Goal: Answer question/provide support: Answer question/provide support

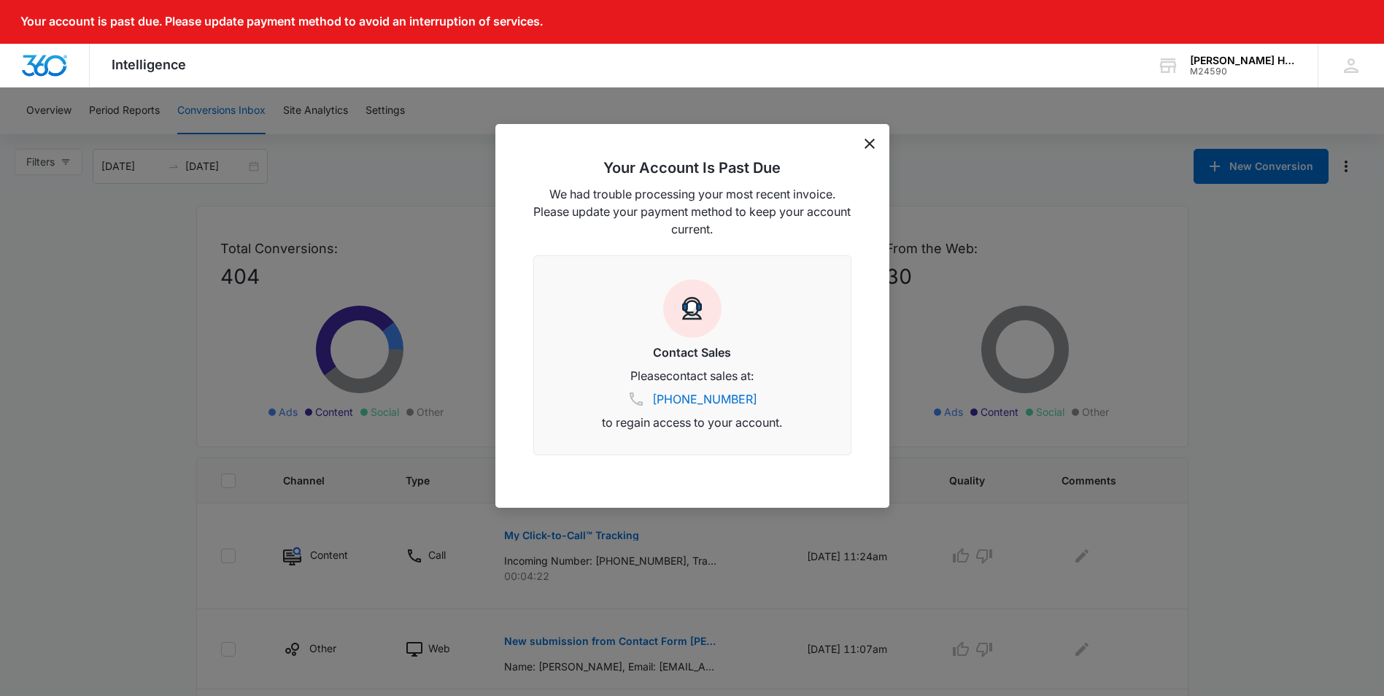
click at [870, 144] on icon "dismiss this dialog" at bounding box center [870, 144] width 10 height 10
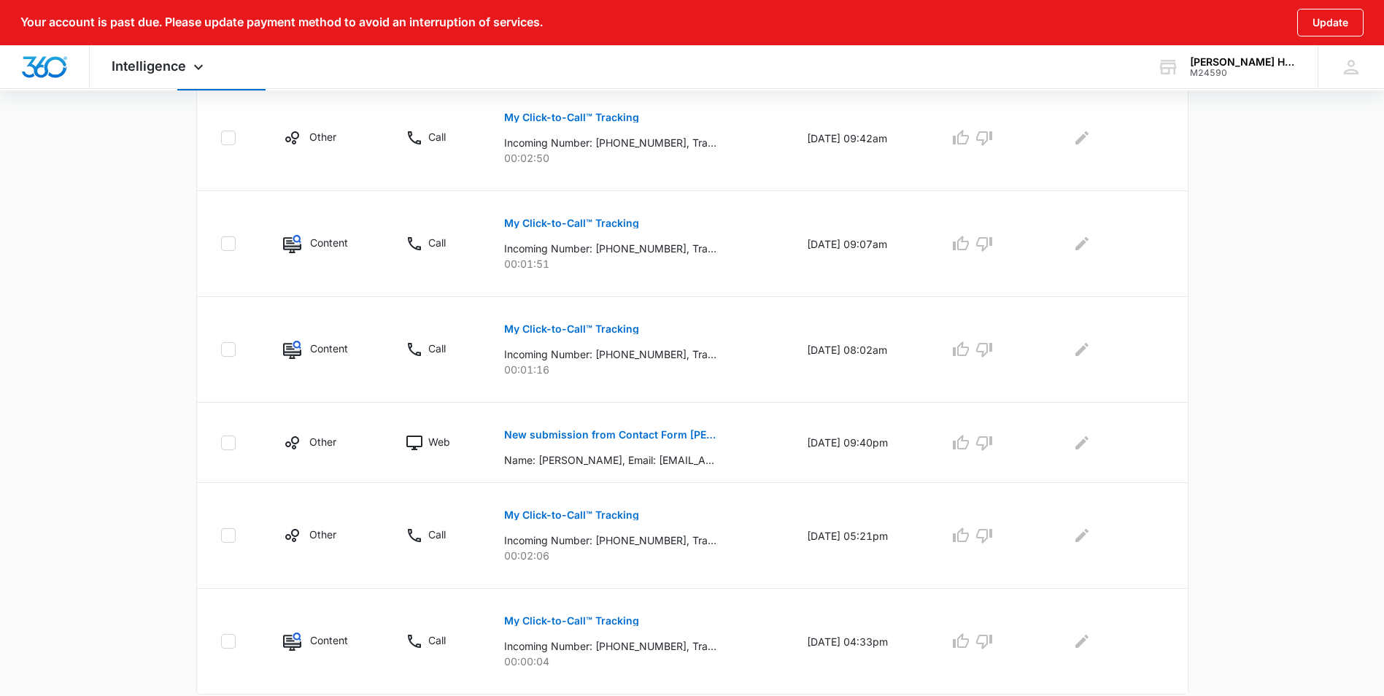
scroll to position [834, 0]
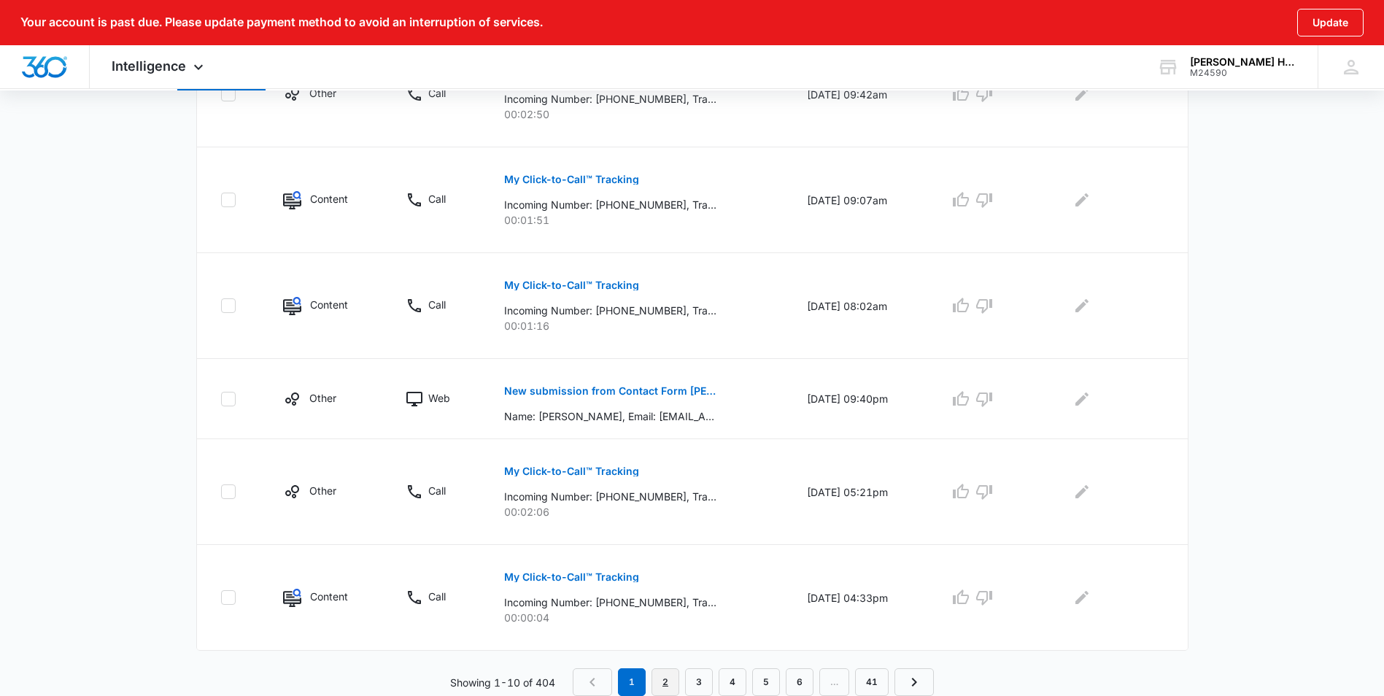
click at [673, 692] on link "2" at bounding box center [665, 682] width 28 height 28
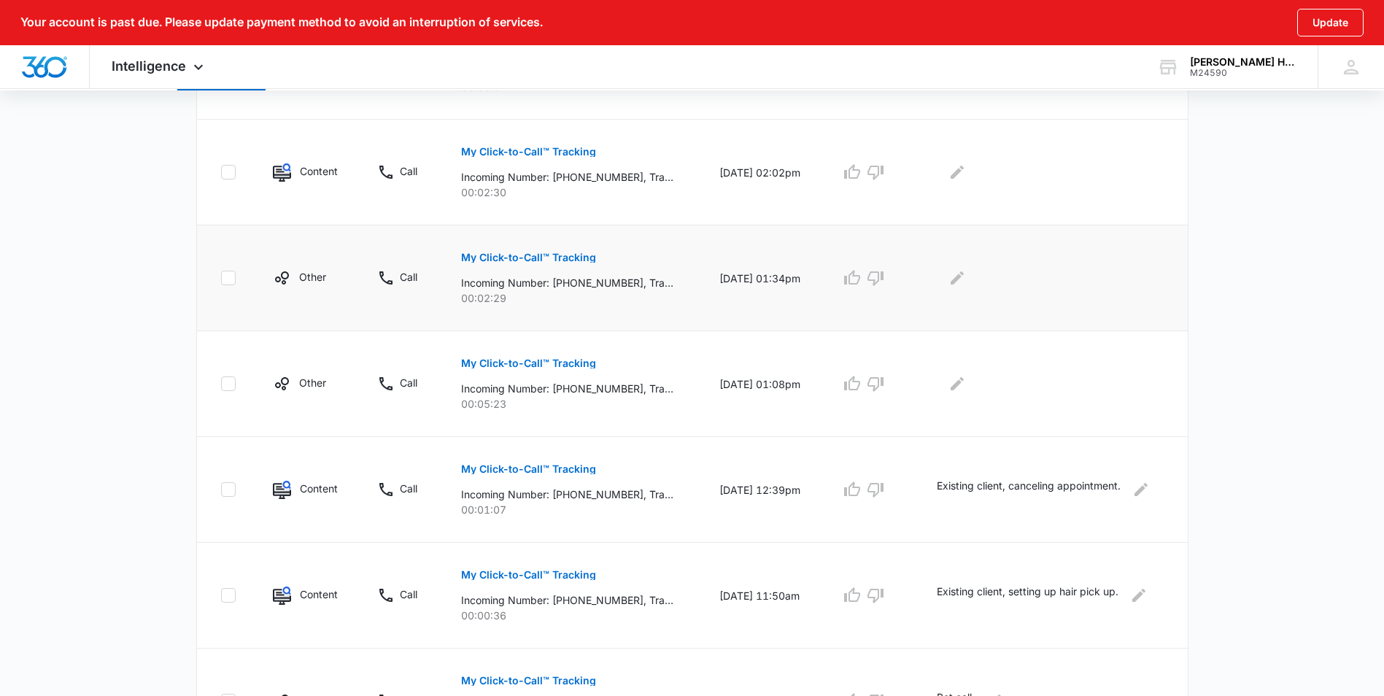
scroll to position [875, 0]
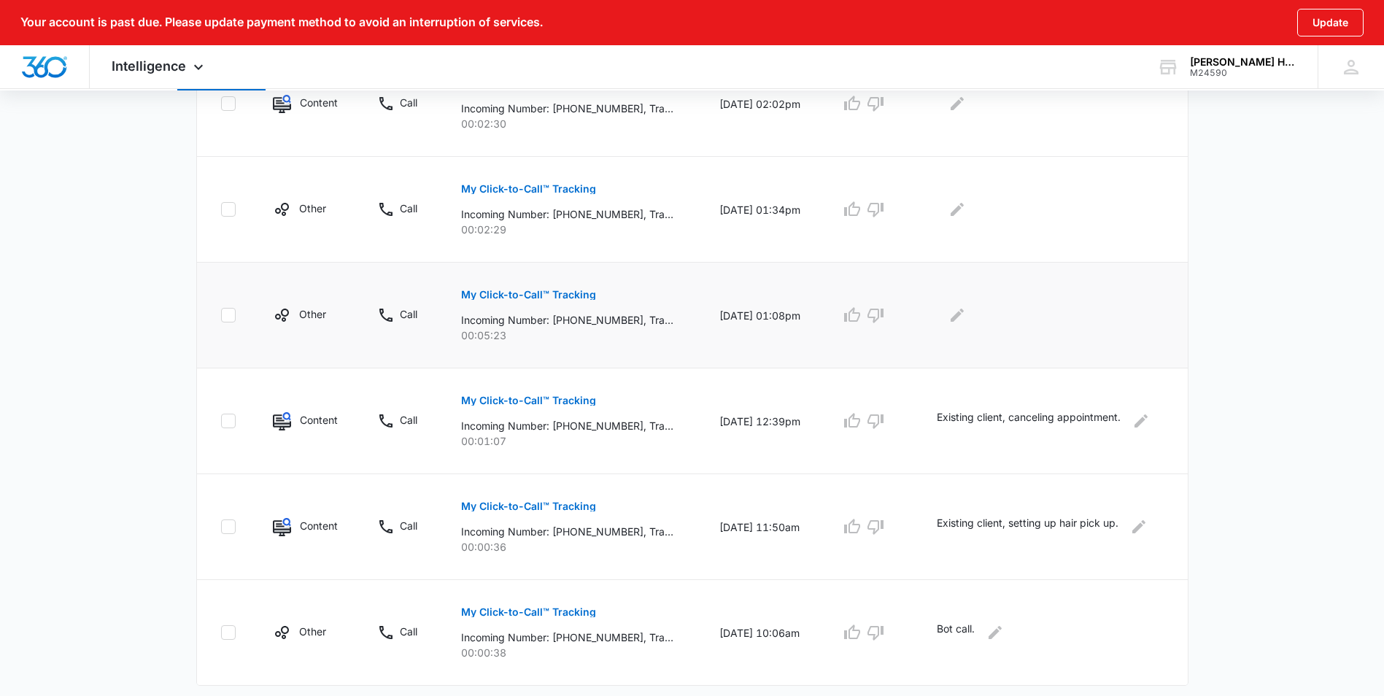
click at [560, 298] on p "My Click-to-Call™ Tracking" at bounding box center [528, 295] width 135 height 10
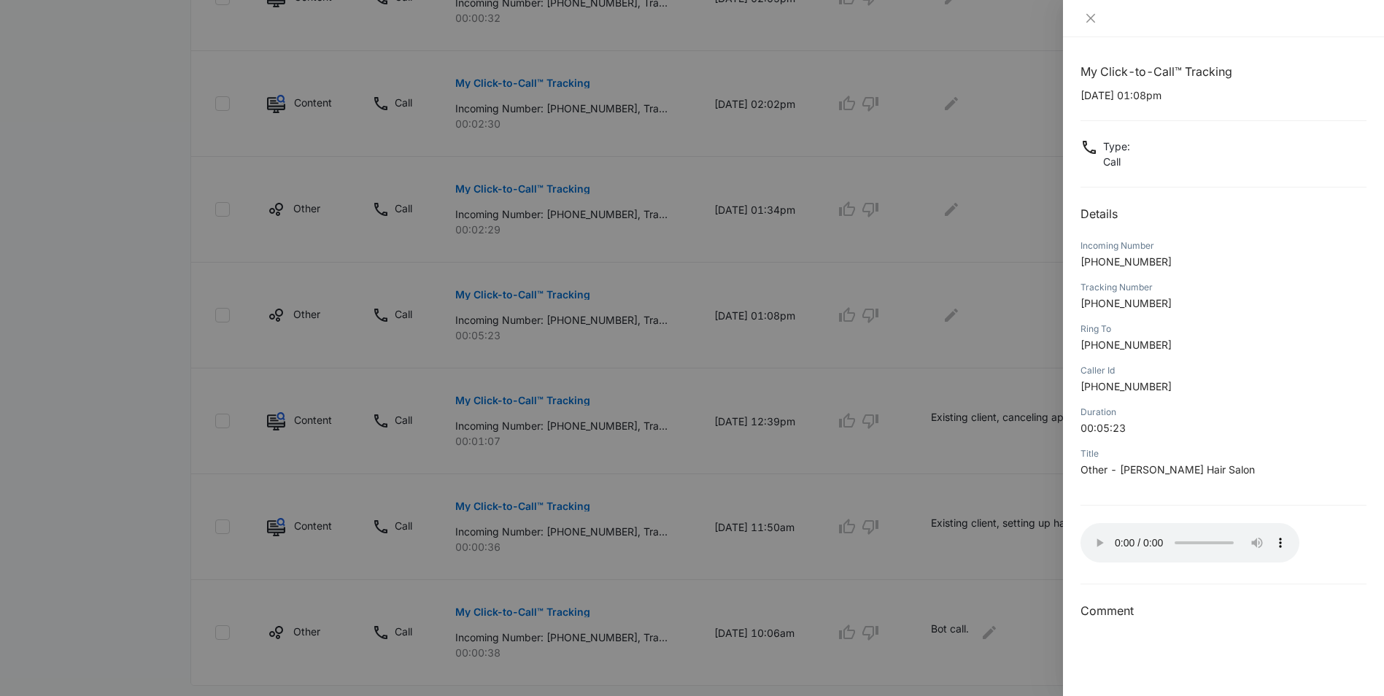
click at [920, 479] on div at bounding box center [692, 348] width 1384 height 696
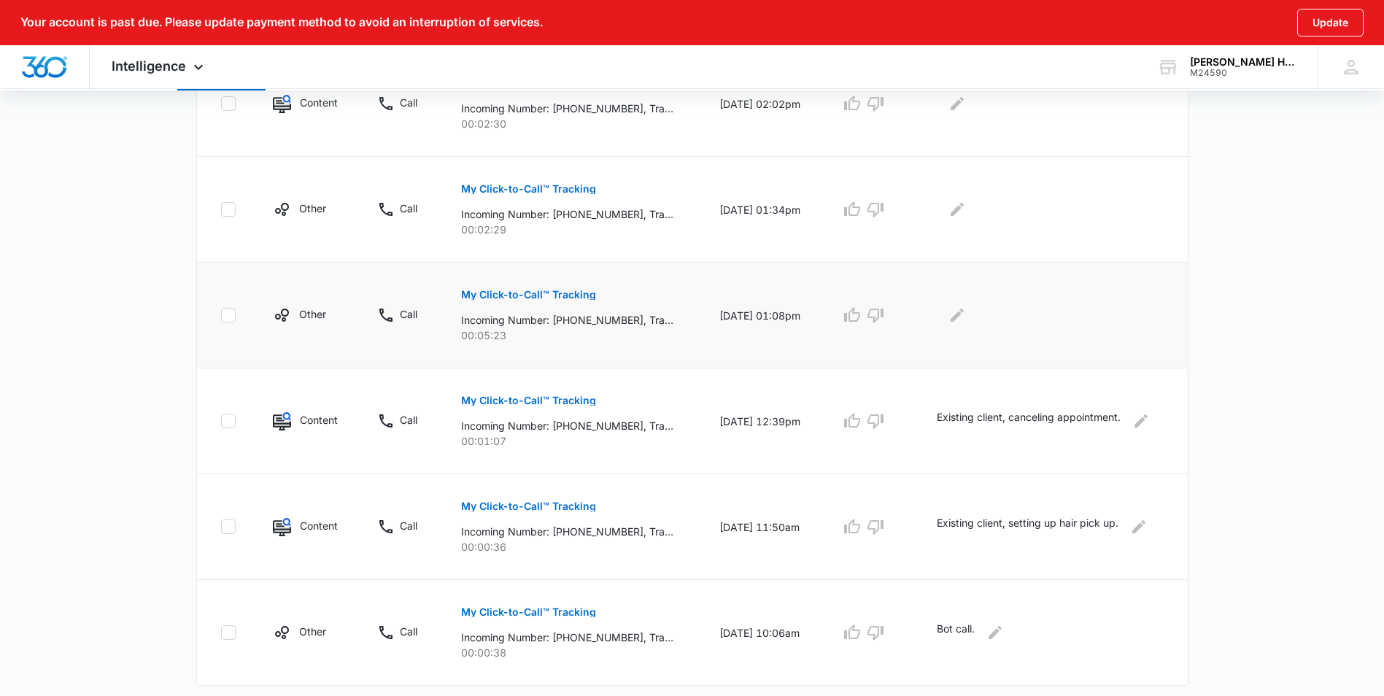
click at [948, 314] on div at bounding box center [1051, 314] width 228 height 23
click at [959, 320] on icon "Edit Comments" at bounding box center [957, 315] width 18 height 18
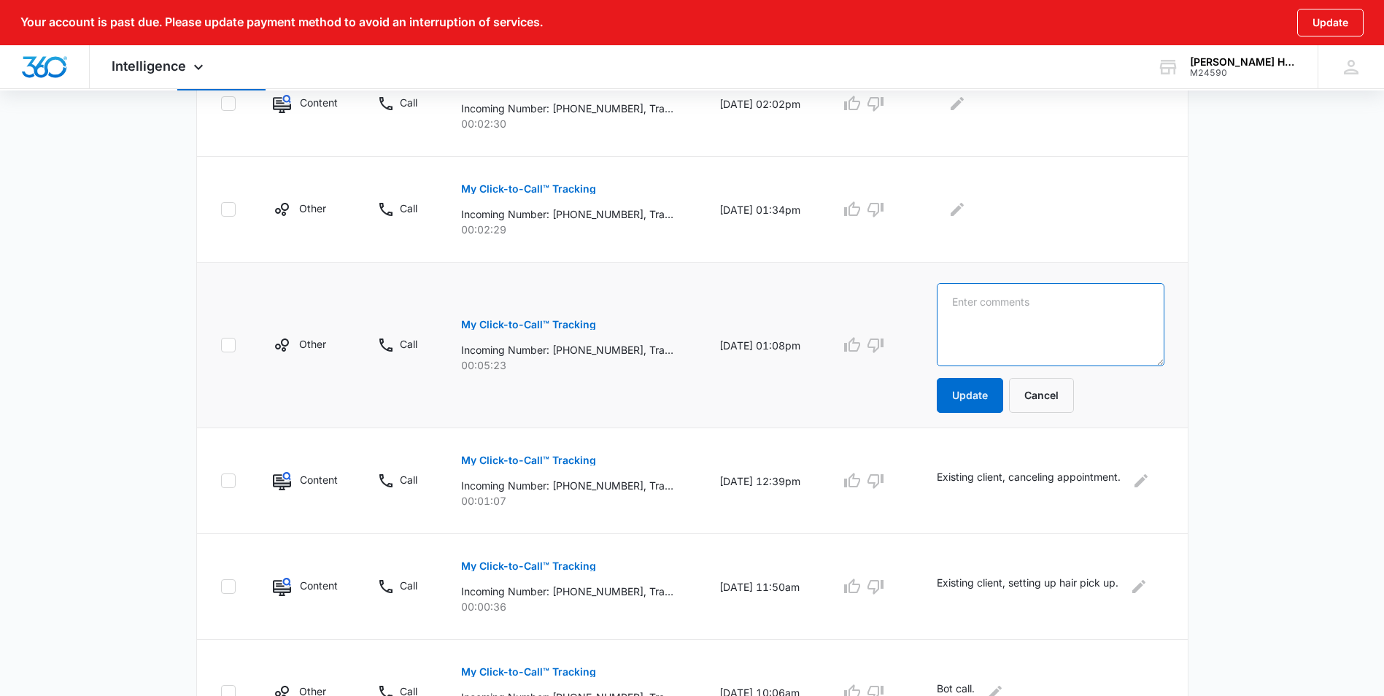
click at [978, 330] on textarea at bounding box center [1051, 324] width 228 height 83
type textarea "Existing client, calling about lost item."
click at [976, 392] on button "Update" at bounding box center [970, 395] width 66 height 35
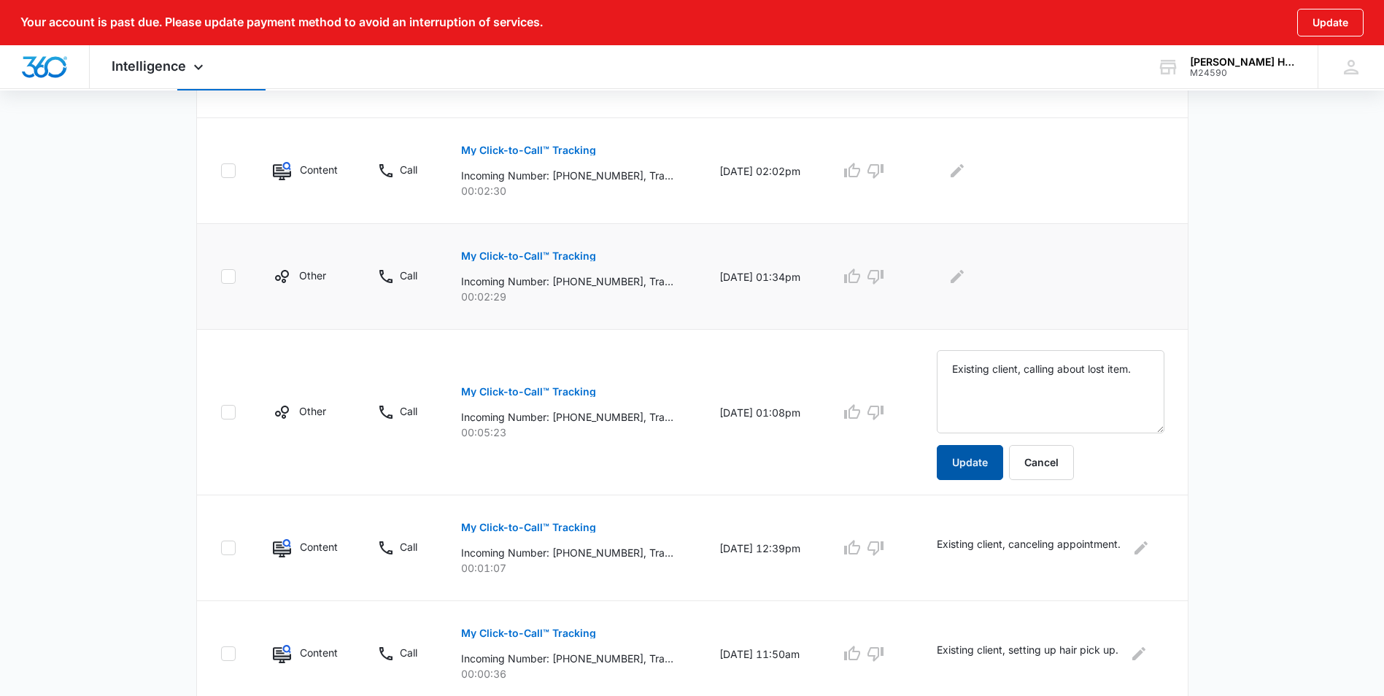
scroll to position [730, 0]
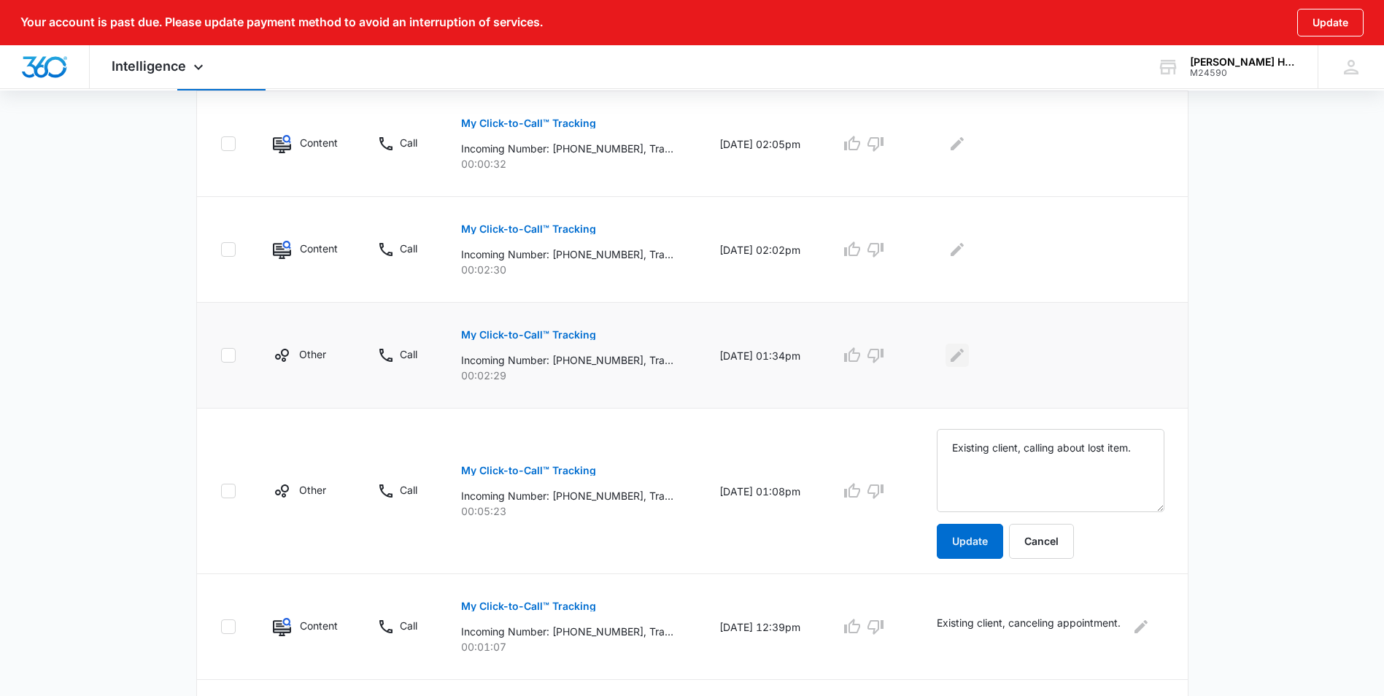
click at [958, 365] on button "Edit Comments" at bounding box center [956, 355] width 23 height 23
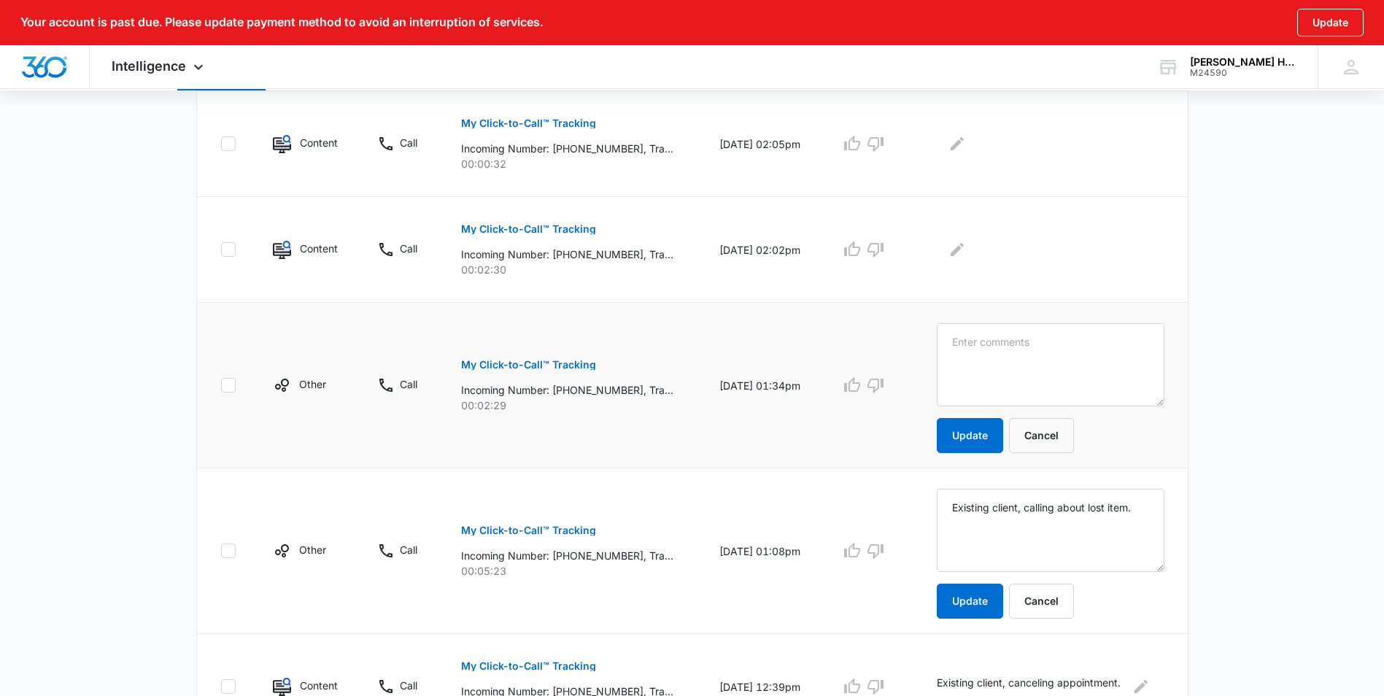
click at [519, 360] on p "My Click-to-Call™ Tracking" at bounding box center [528, 365] width 135 height 10
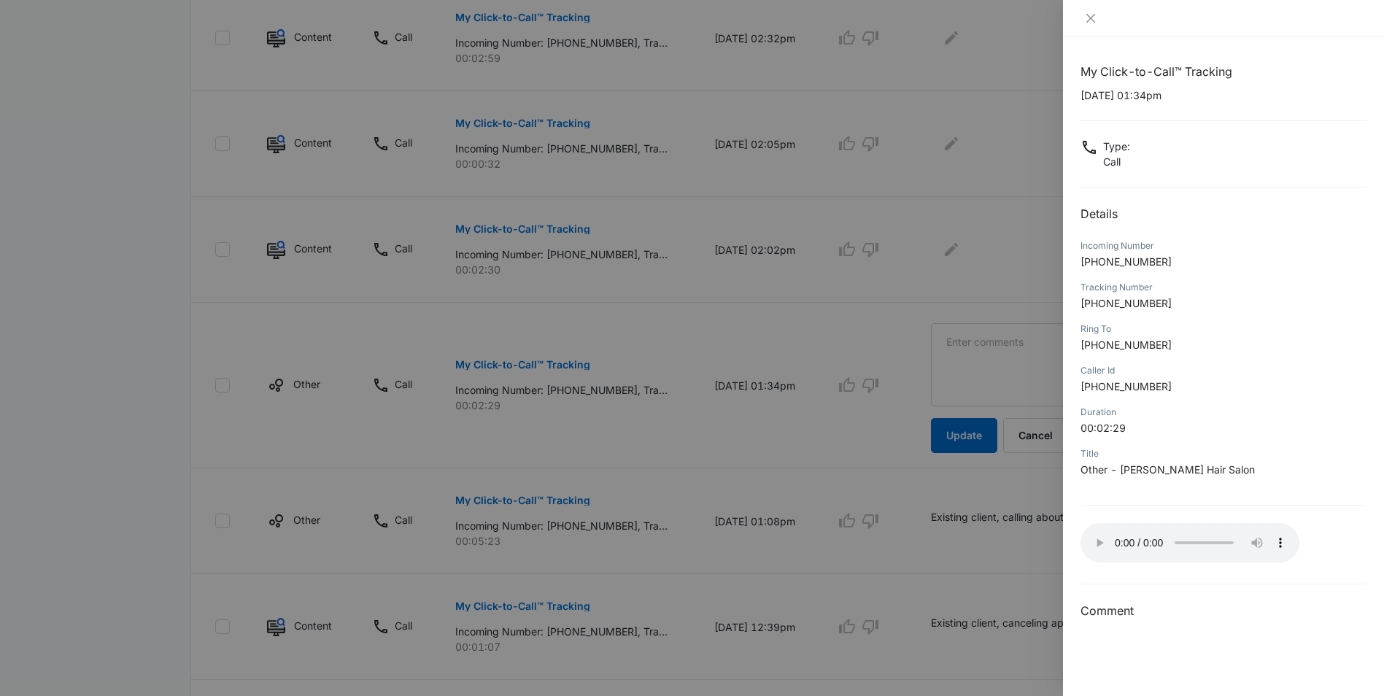
click at [1005, 419] on div at bounding box center [692, 348] width 1384 height 696
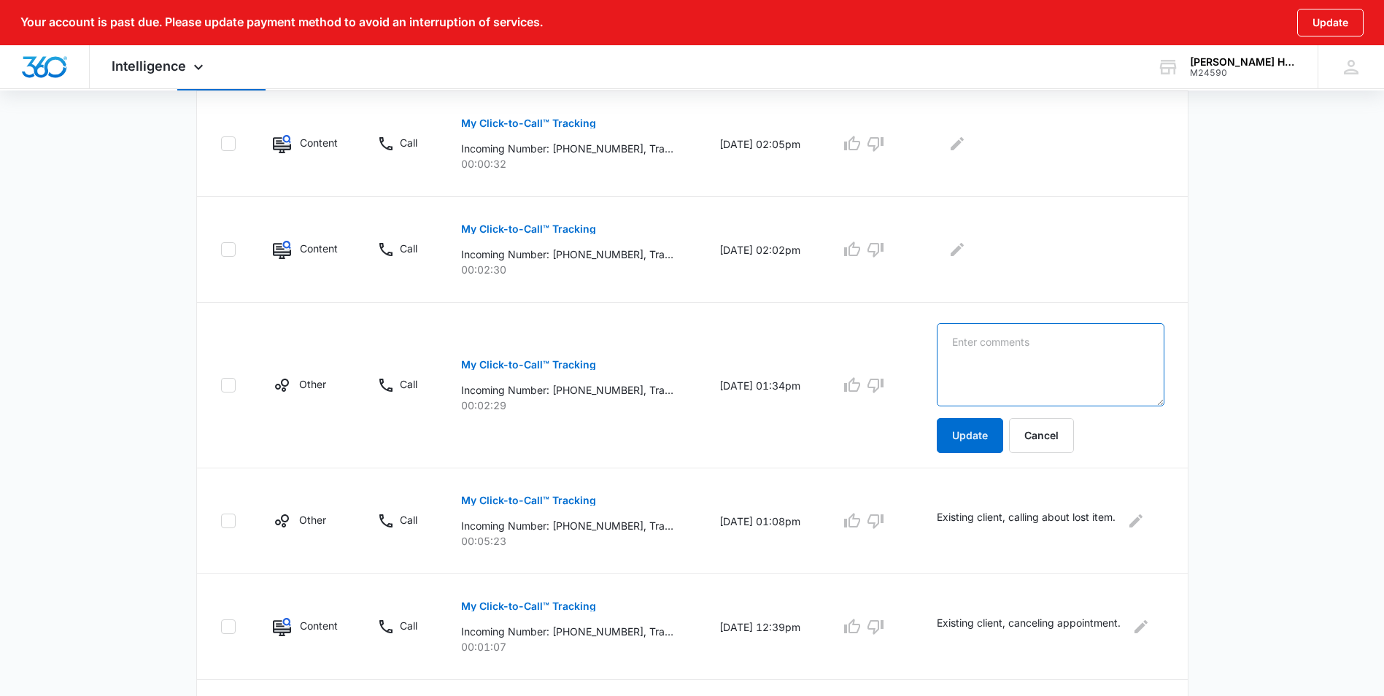
click at [1009, 368] on textarea at bounding box center [1051, 364] width 228 height 83
type textarea "Existing client, booking appointment."
click at [972, 444] on button "Update" at bounding box center [970, 435] width 66 height 35
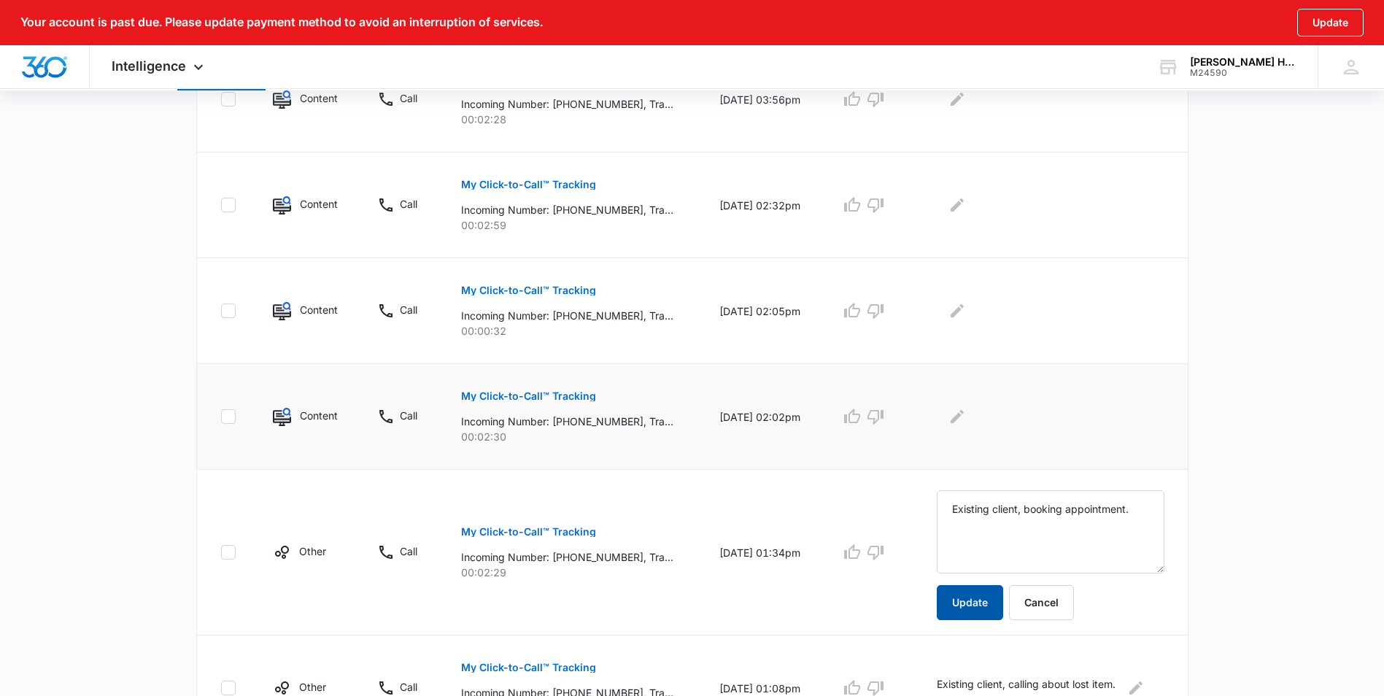
scroll to position [511, 0]
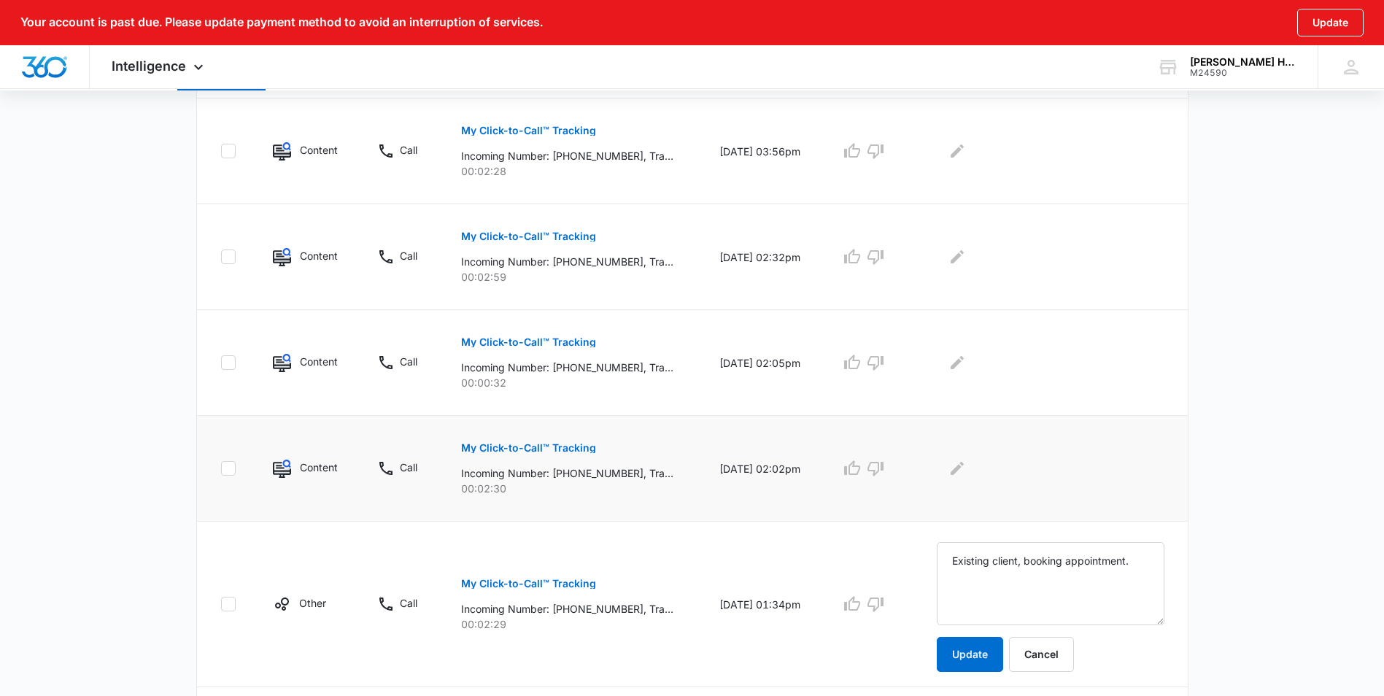
click at [560, 455] on button "My Click-to-Call™ Tracking" at bounding box center [528, 447] width 135 height 35
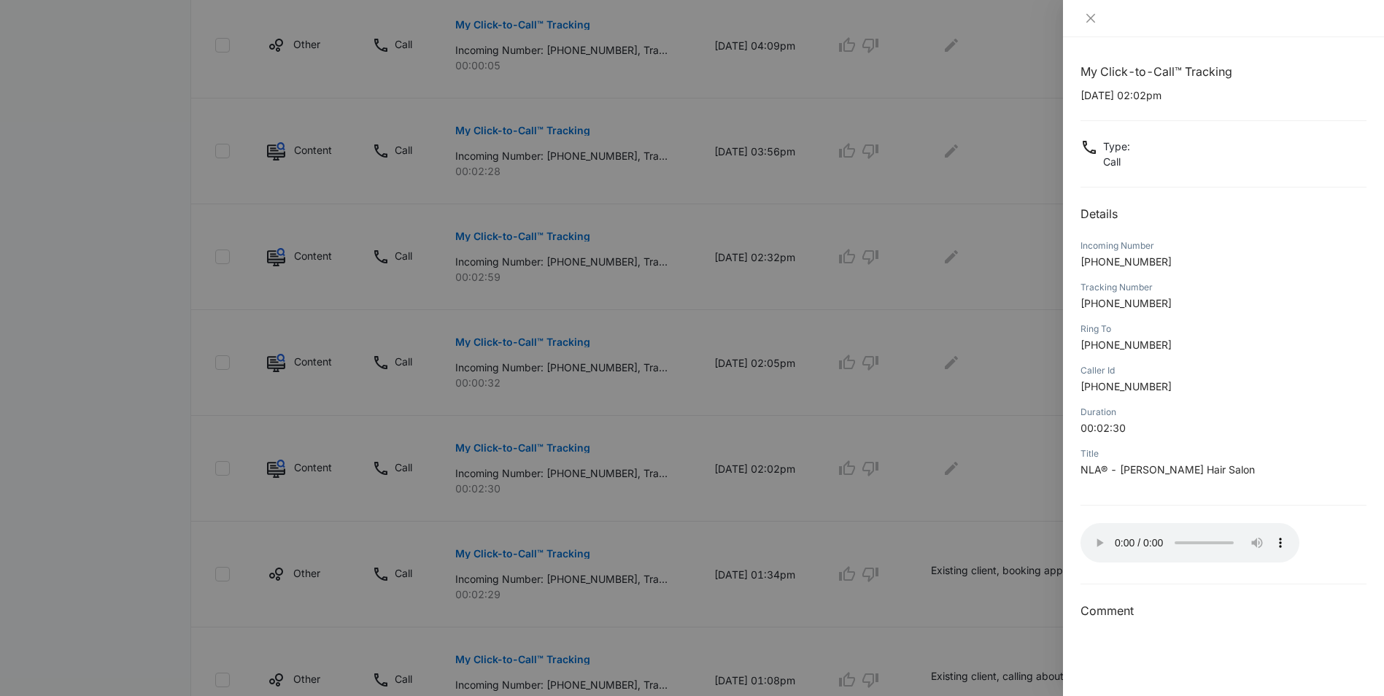
click at [972, 477] on div at bounding box center [692, 348] width 1384 height 696
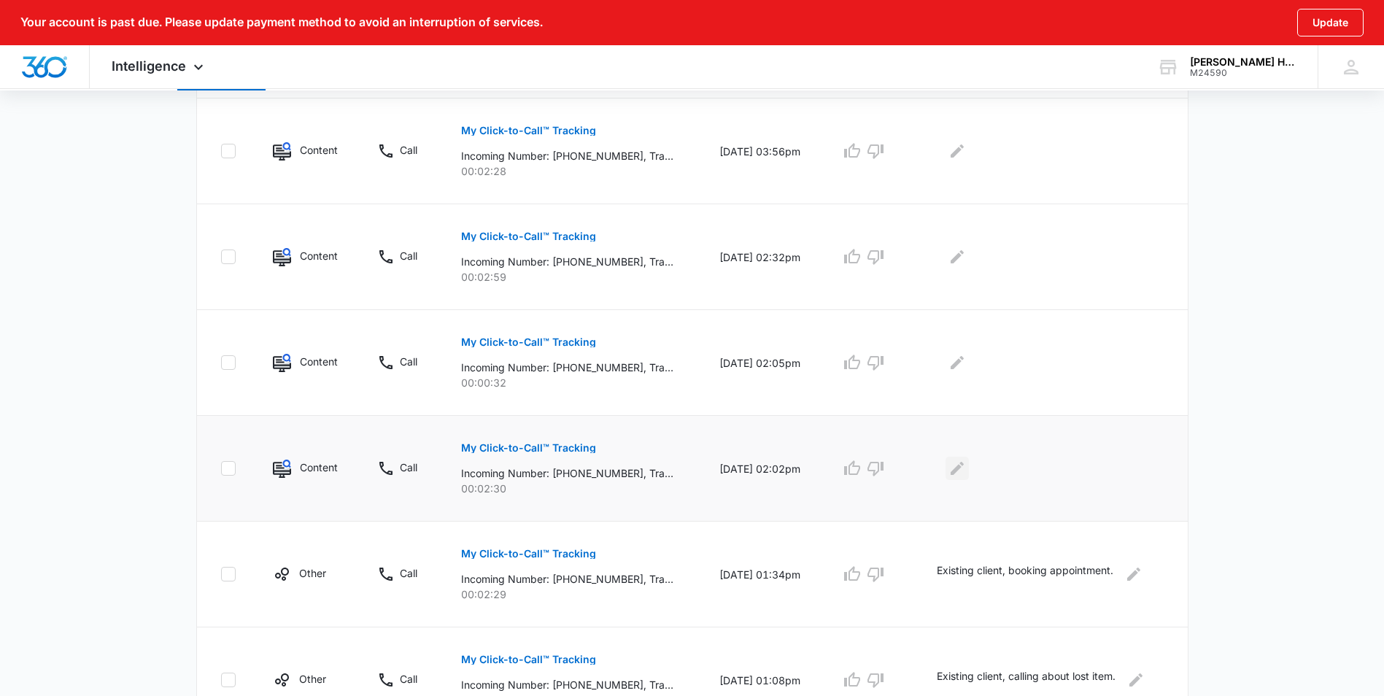
click at [955, 465] on icon "Edit Comments" at bounding box center [957, 469] width 18 height 18
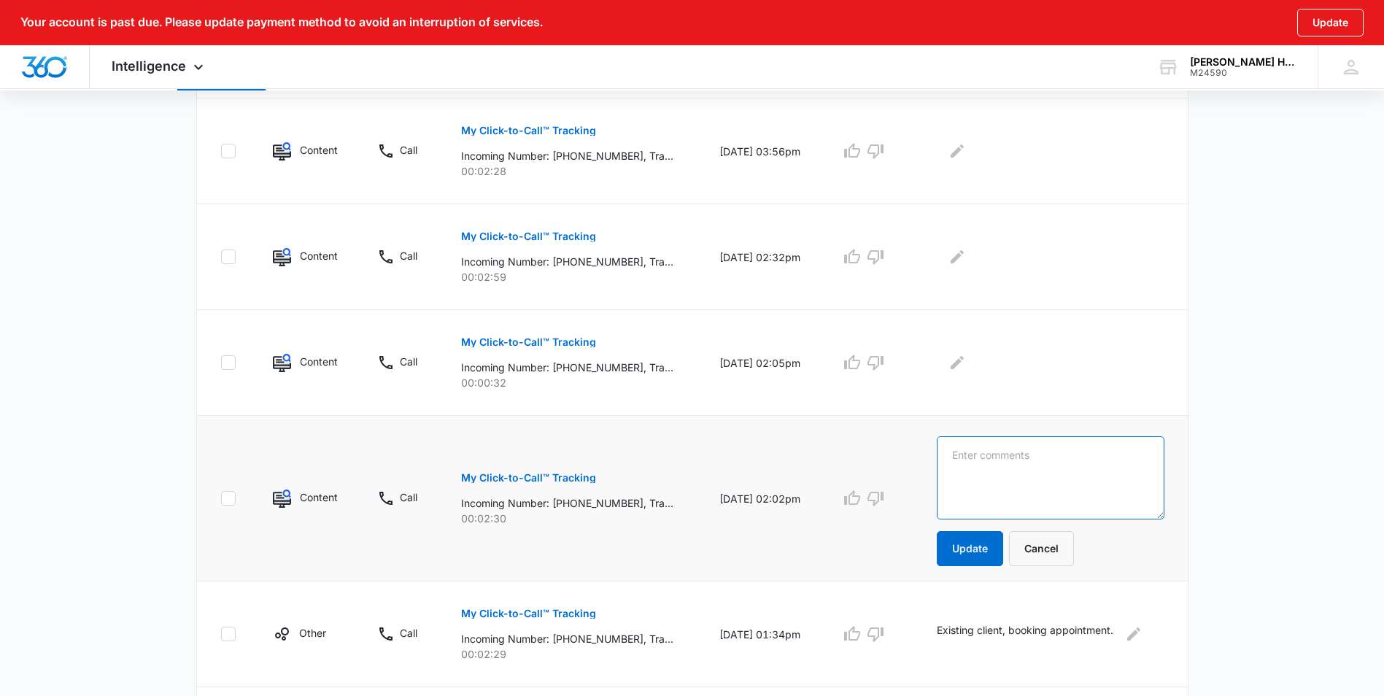
click at [988, 465] on textarea at bounding box center [1051, 477] width 228 height 83
type textarea "Existing client, booking appointment."
click at [995, 546] on button "Update" at bounding box center [970, 548] width 66 height 35
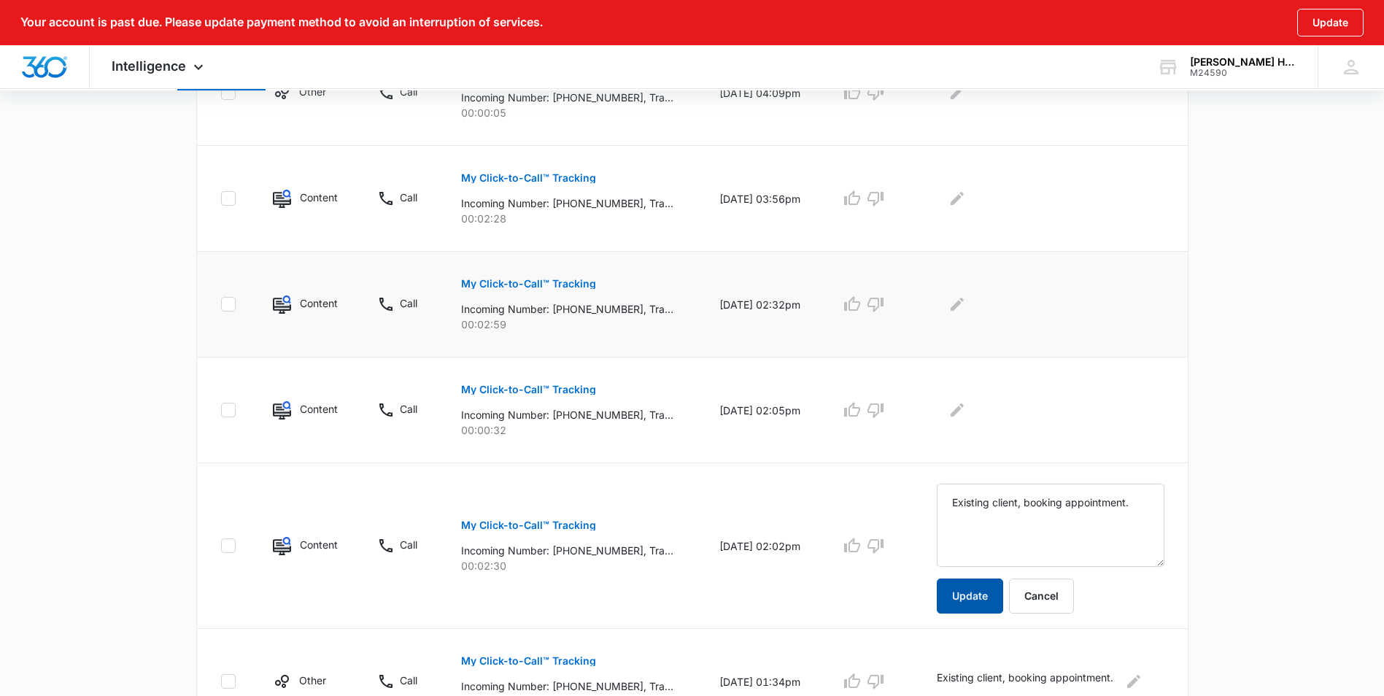
scroll to position [438, 0]
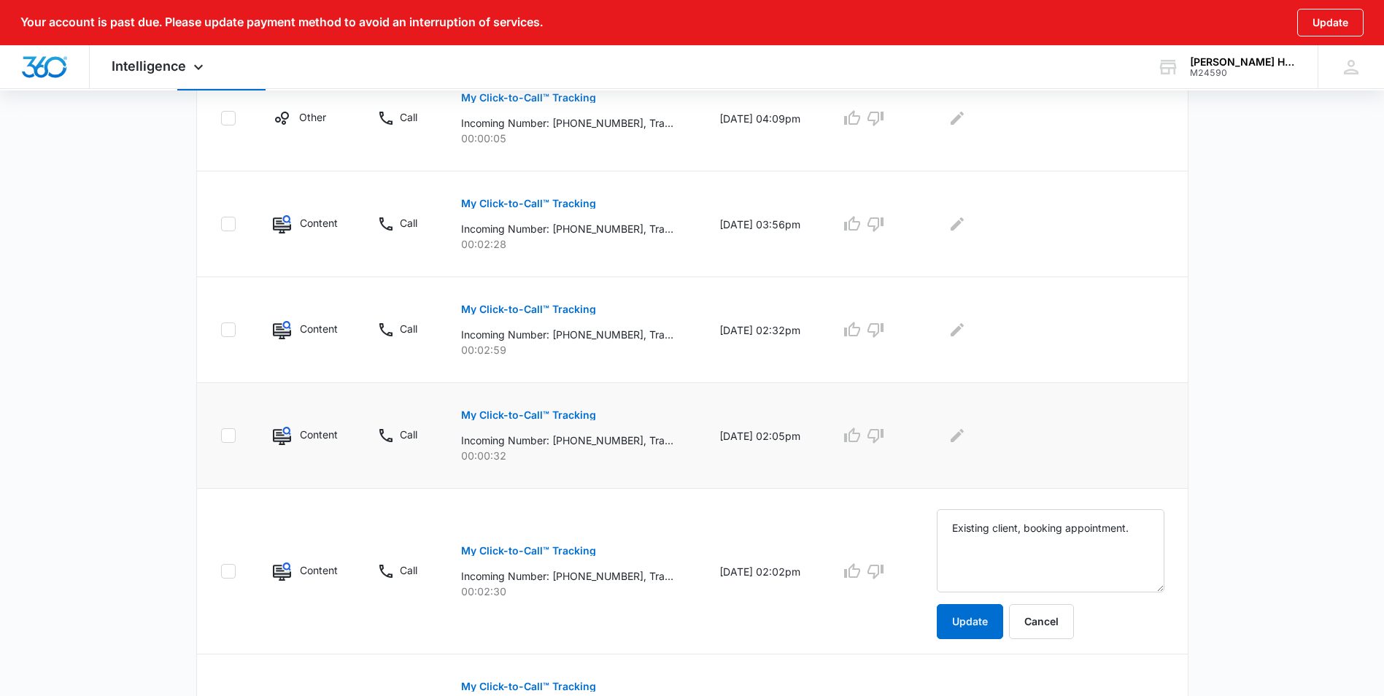
click at [534, 419] on p "My Click-to-Call™ Tracking" at bounding box center [528, 415] width 135 height 10
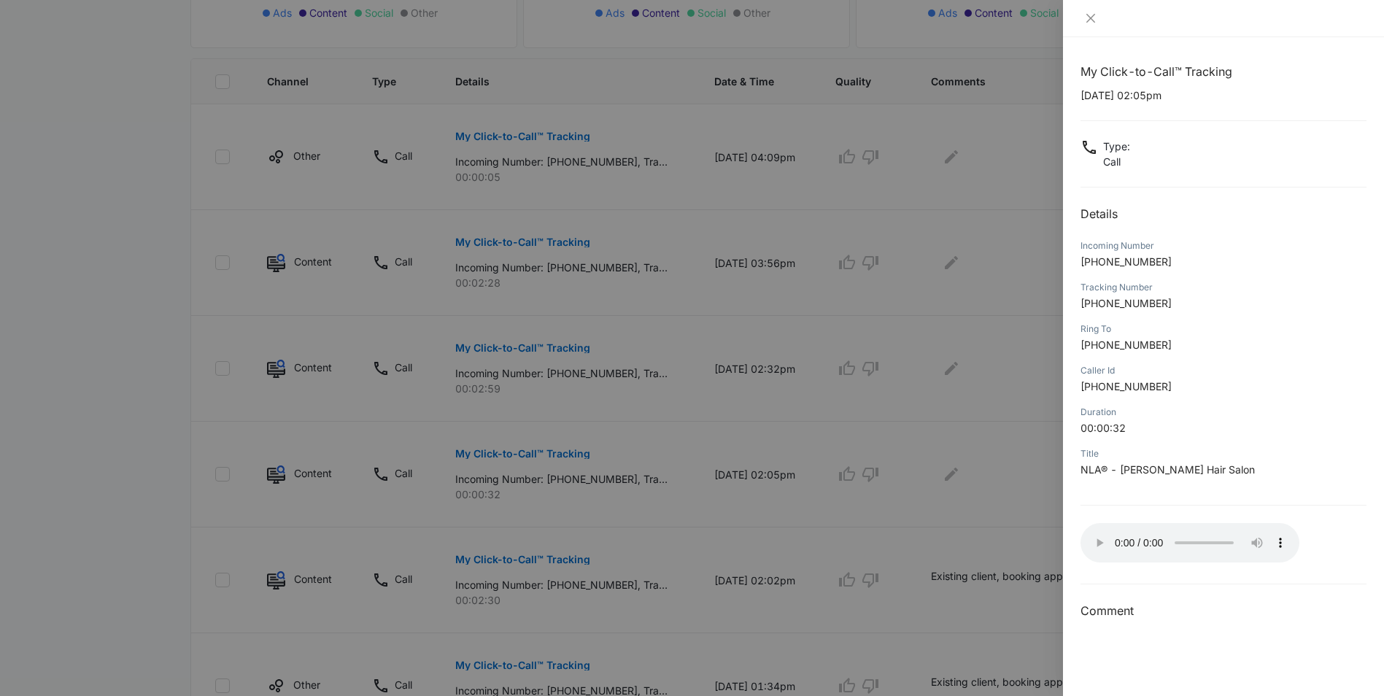
scroll to position [365, 0]
